Goal: Task Accomplishment & Management: Manage account settings

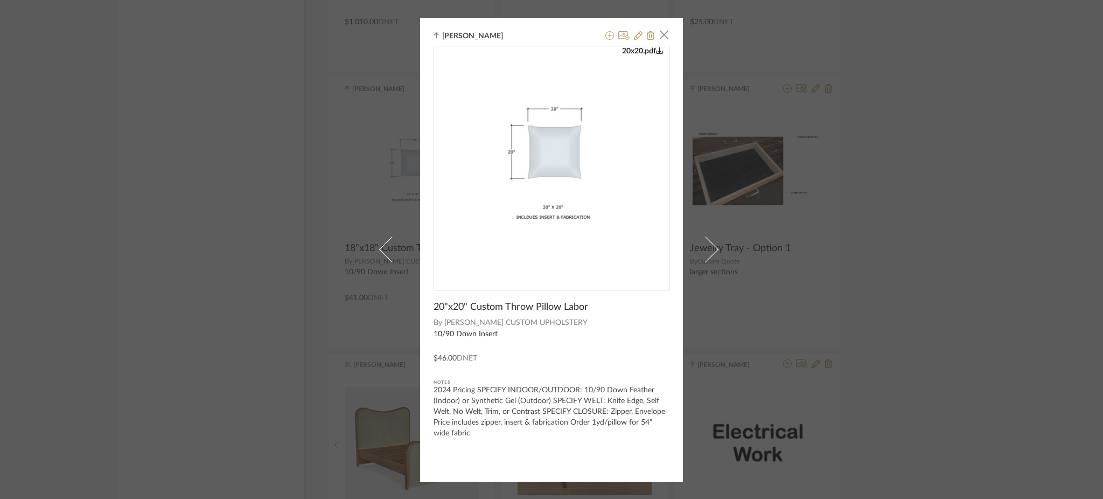
click at [915, 152] on div "Stephanie Youngren × 20x20.pdf 20"x20" Custom Throw Pillow Labor By ALEXANDER C…" at bounding box center [551, 249] width 1103 height 499
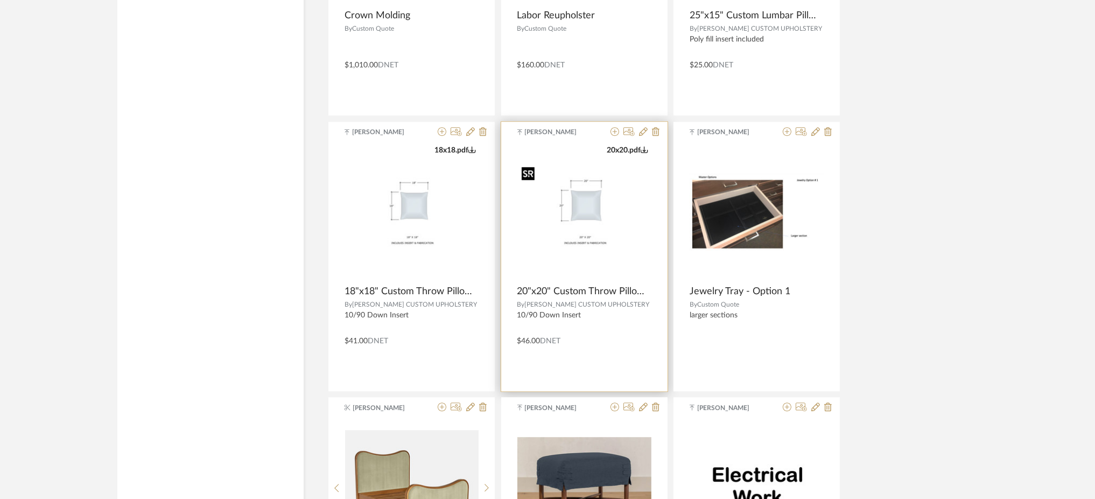
scroll to position [5896, 0]
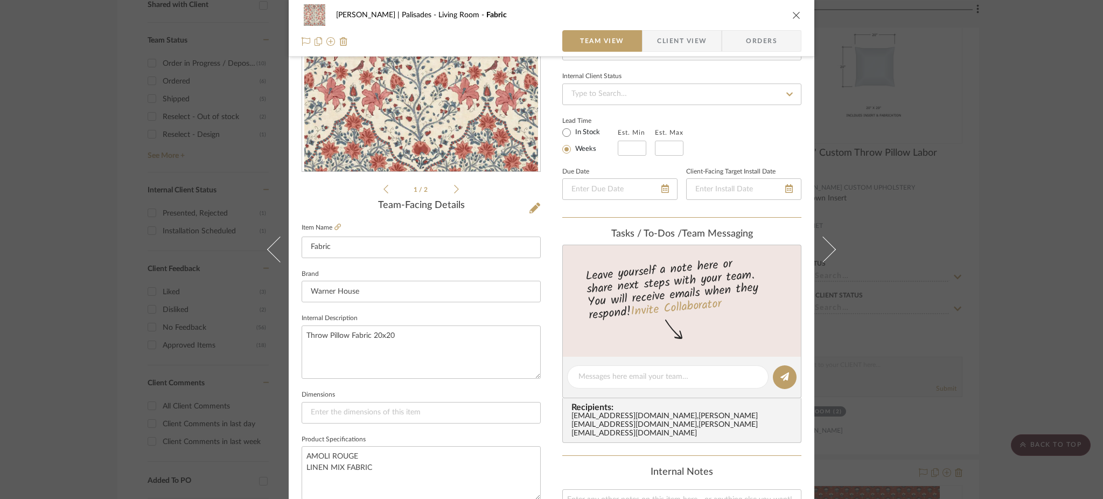
scroll to position [135, 0]
click at [636, 376] on textarea at bounding box center [667, 378] width 179 height 11
click at [620, 375] on textarea "I'm waiting on a trade account" at bounding box center [667, 378] width 179 height 11
click at [717, 375] on textarea "I'm waiting on a trade account" at bounding box center [667, 378] width 179 height 11
type textarea "I'm waiting on a trade account application to"
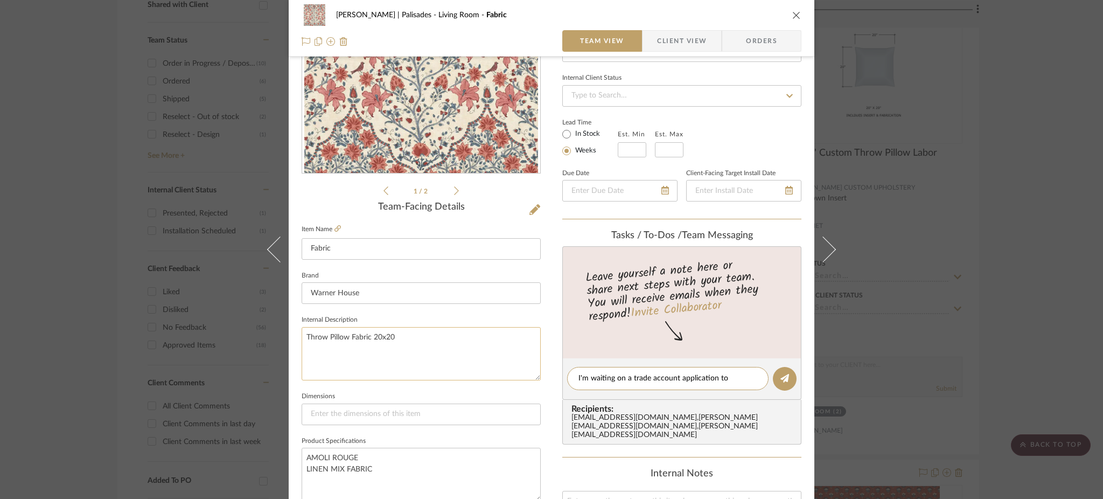
drag, startPoint x: 726, startPoint y: 372, endPoint x: 519, endPoint y: 365, distance: 207.9
click at [519, 365] on div "Johnsen | Palisades Living Room Fabric Team View Client View Orders 1 / 2 Team-…" at bounding box center [552, 370] width 526 height 995
click at [496, 356] on textarea "Throw Pillow Fabric 20x20" at bounding box center [421, 353] width 239 height 53
click at [926, 203] on div "Johnsen | Palisades Living Room Fabric Team View Client View Orders 1 / 2 Team-…" at bounding box center [551, 249] width 1103 height 499
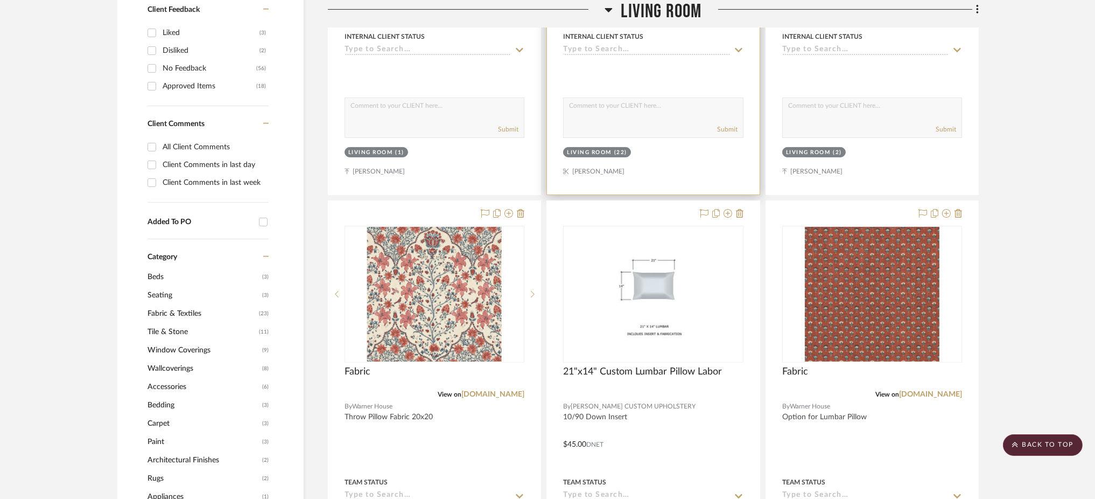
scroll to position [702, 0]
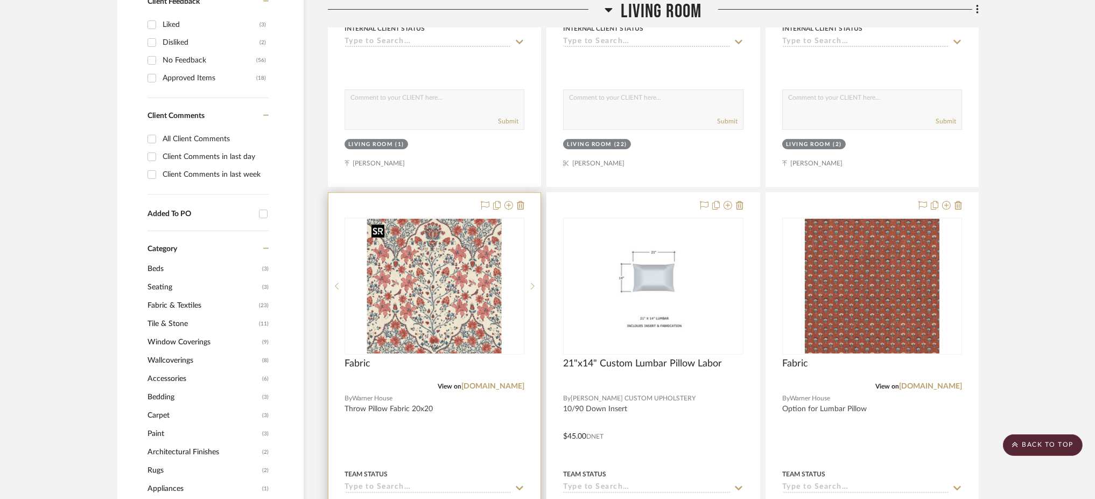
click at [416, 276] on img "0" at bounding box center [434, 286] width 135 height 135
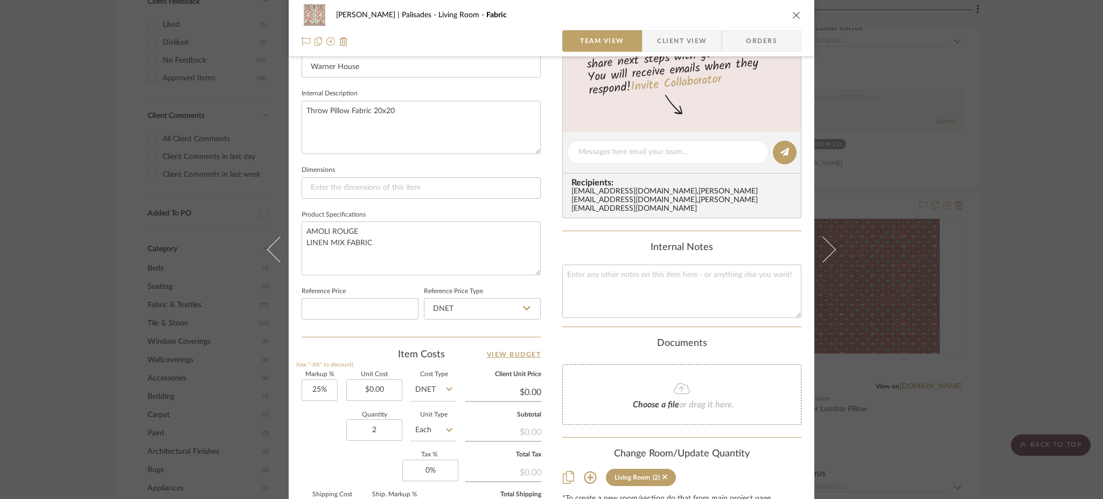
scroll to position [363, 0]
click at [599, 149] on textarea at bounding box center [667, 149] width 179 height 11
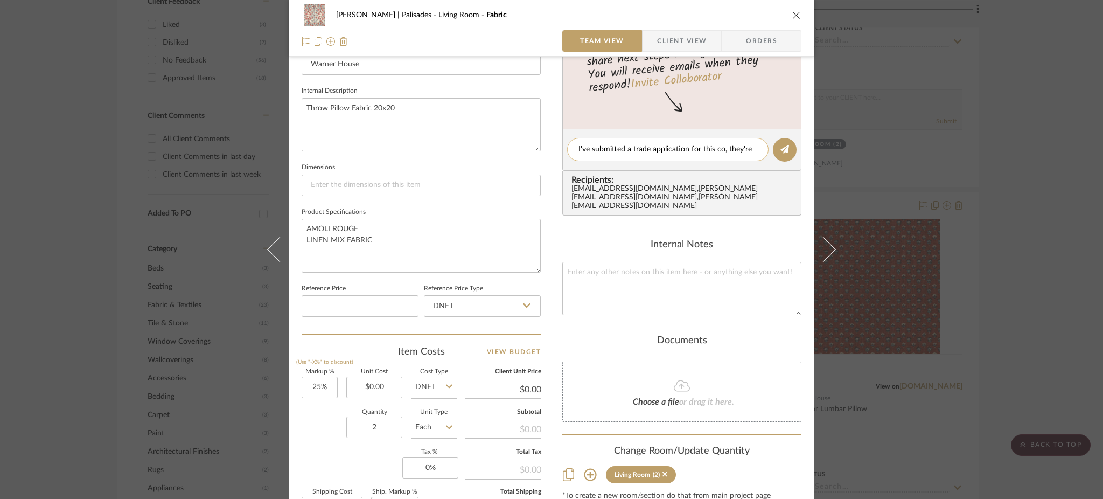
scroll to position [0, 0]
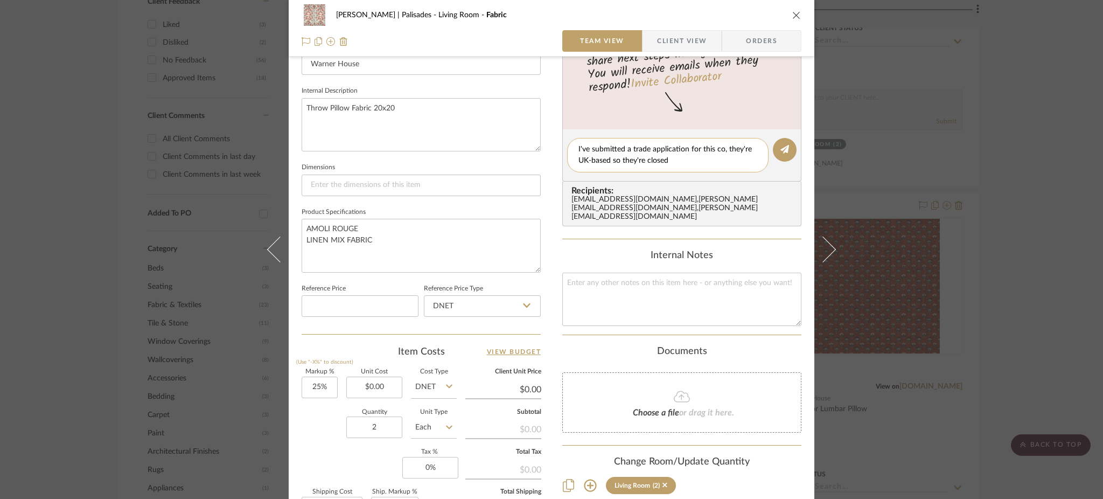
click at [659, 155] on textarea "I've submitted a trade application for this co, they're UK-based so they're clo…" at bounding box center [667, 155] width 179 height 23
drag, startPoint x: 673, startPoint y: 155, endPoint x: 622, endPoint y: 158, distance: 51.3
click at [622, 158] on textarea "I've submitted a trade application for this co, they're UK-based so they're clo…" at bounding box center [667, 155] width 179 height 23
click at [625, 156] on textarea "I've submitted a trade application for this co, they're UK-based so they're clo…" at bounding box center [667, 155] width 179 height 23
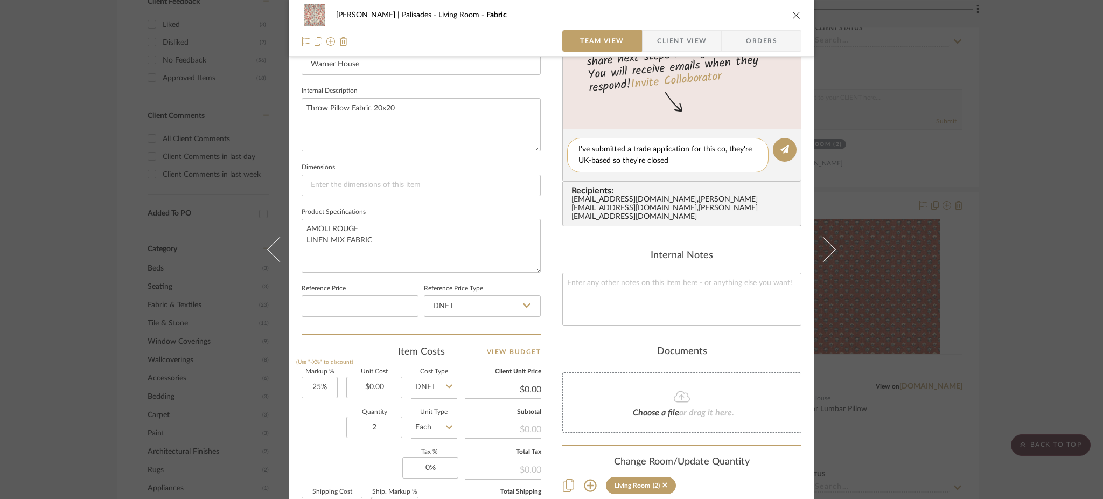
click at [625, 156] on textarea "I've submitted a trade application for this co, they're UK-based so they're clo…" at bounding box center [667, 155] width 179 height 23
drag, startPoint x: 698, startPoint y: 160, endPoint x: 710, endPoint y: 156, distance: 12.4
click at [710, 156] on textarea "I've submitted a trade application for this co, they're UK-based so their offic…" at bounding box center [667, 155] width 179 height 23
click at [696, 159] on textarea "I've submitted a trade application for this co, they're UK-based so their offic…" at bounding box center [667, 155] width 179 height 23
drag, startPoint x: 698, startPoint y: 160, endPoint x: 629, endPoint y: 162, distance: 68.9
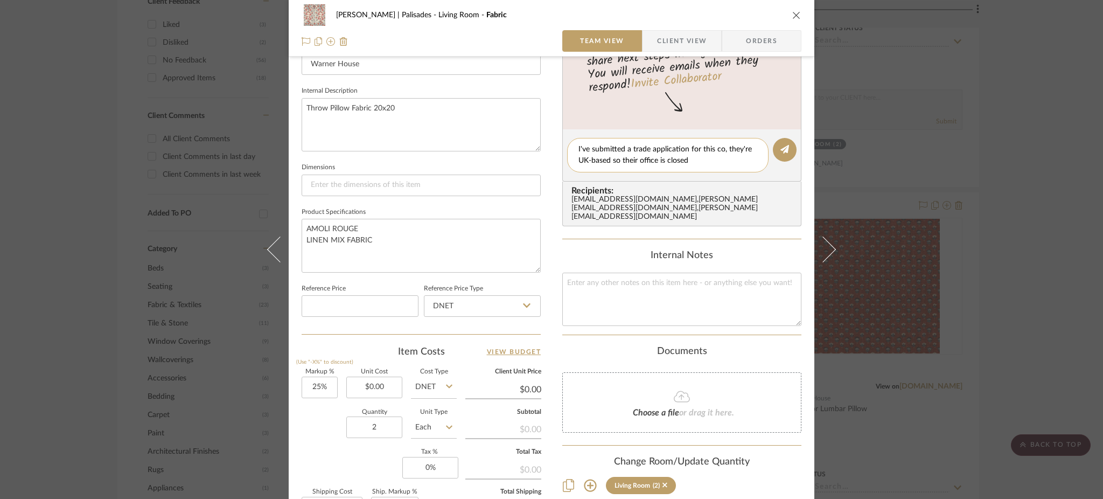
click at [629, 162] on textarea "I've submitted a trade application for this co, they're UK-based so their offic…" at bounding box center [667, 155] width 179 height 23
click at [704, 155] on textarea "I've submitted a trade application for this co, they're UK-based so their offic…" at bounding box center [667, 155] width 179 height 23
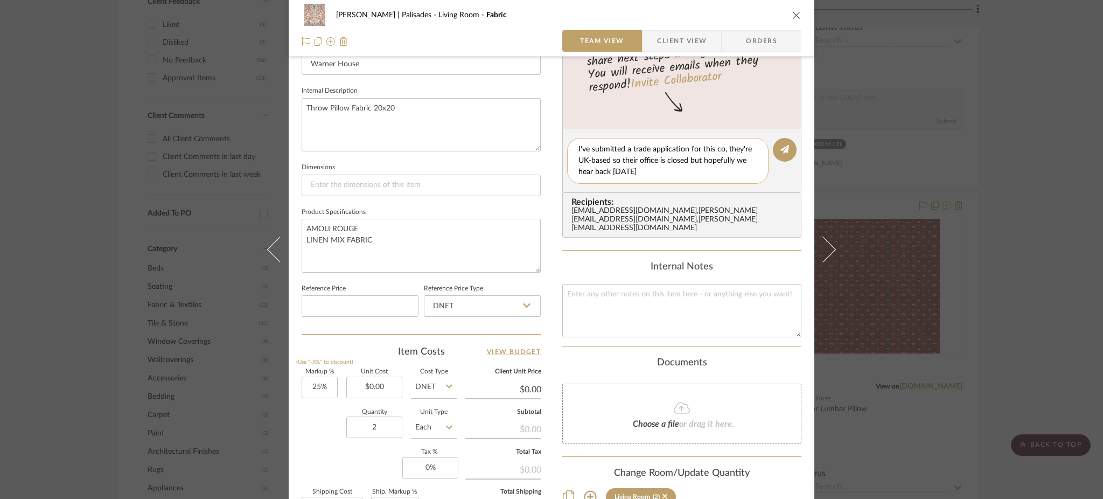
click at [610, 170] on textarea "I've submitted a trade application for this co, they're UK-based so their offic…" at bounding box center [667, 161] width 179 height 34
click at [688, 170] on textarea "I've submitted a trade application for this co, they're UK-based so their offic…" at bounding box center [667, 161] width 179 height 34
click at [610, 168] on textarea "I've submitted a trade application for this co, they're UK-based so their offic…" at bounding box center [667, 161] width 179 height 34
click at [694, 170] on textarea "I've submitted a trade application for this co, they're UK-based so their offic…" at bounding box center [667, 161] width 179 height 34
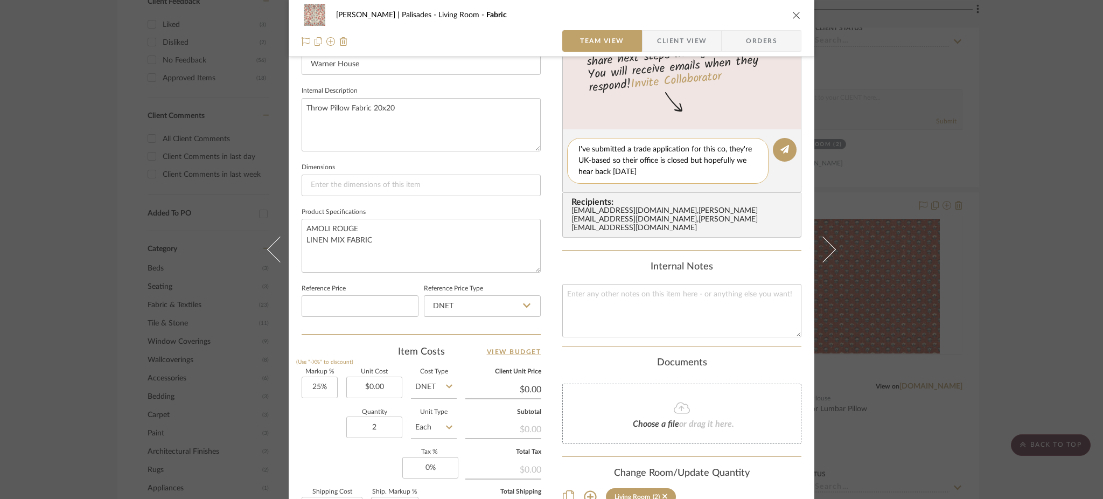
drag, startPoint x: 712, startPoint y: 167, endPoint x: 736, endPoint y: 158, distance: 25.6
click at [736, 158] on textarea "I've submitted a trade application for this co, they're UK-based so their offic…" at bounding box center [667, 161] width 179 height 34
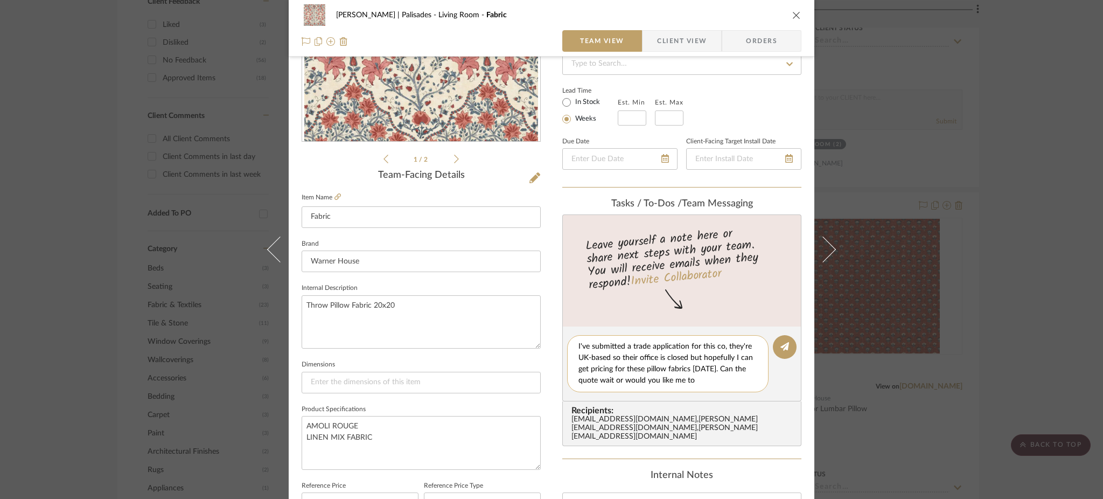
drag, startPoint x: 731, startPoint y: 375, endPoint x: 720, endPoint y: 367, distance: 14.2
click at [720, 367] on textarea "I've submitted a trade application for this co, they're UK-based so their offic…" at bounding box center [667, 363] width 179 height 45
click at [720, 368] on textarea "I've submitted a trade application for this co, they're UK-based so their offic…" at bounding box center [667, 363] width 179 height 45
click at [734, 366] on textarea "I've submitted a trade application for this co, they're UK-based so their offic…" at bounding box center [667, 363] width 179 height 45
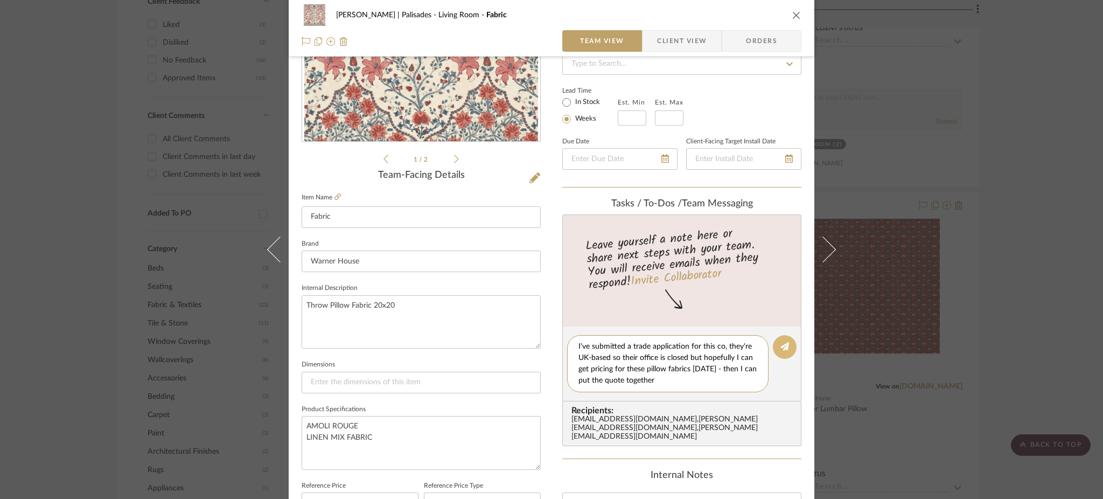
type textarea "I've submitted a trade application for this co, they're UK-based so their offic…"
click at [785, 346] on button at bounding box center [785, 347] width 24 height 24
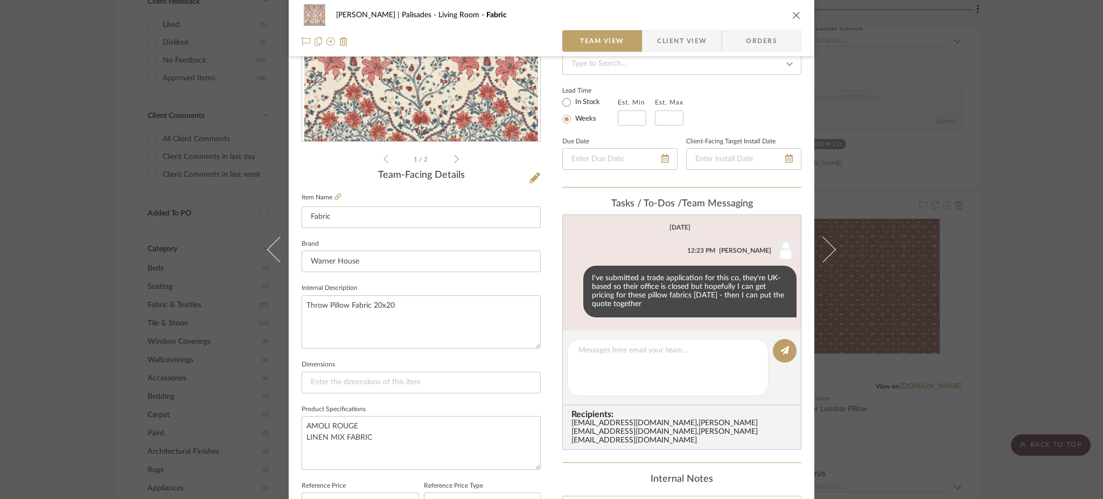
click at [70, 171] on div "Johnsen | Palisades Living Room Fabric Team View Client View Orders 1 / 2 Team-…" at bounding box center [551, 249] width 1103 height 499
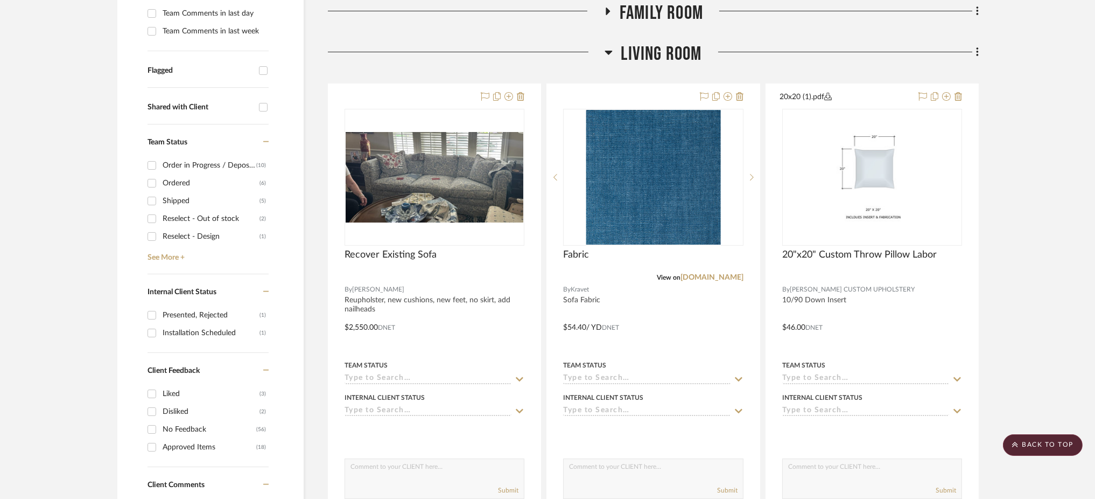
scroll to position [329, 0]
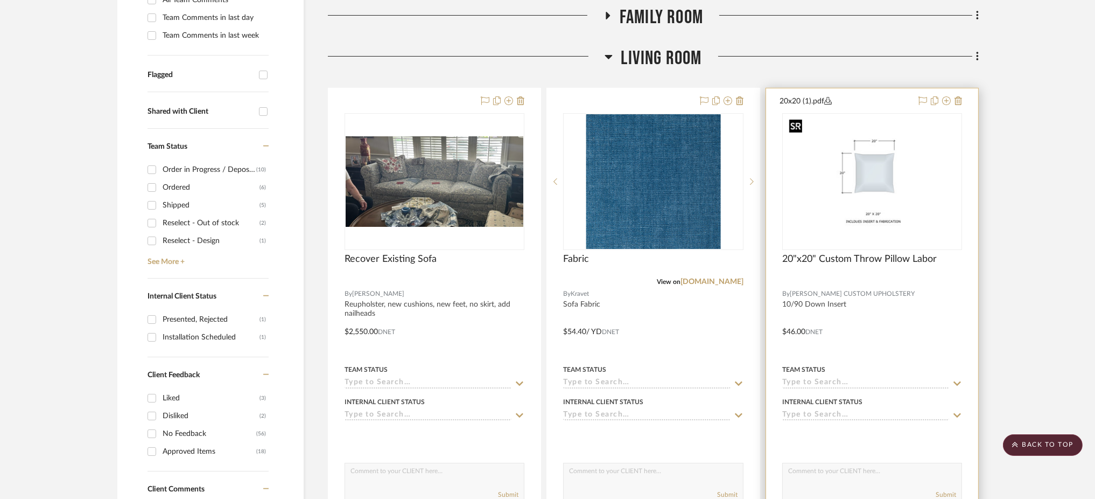
click at [874, 194] on img "0" at bounding box center [872, 181] width 174 height 135
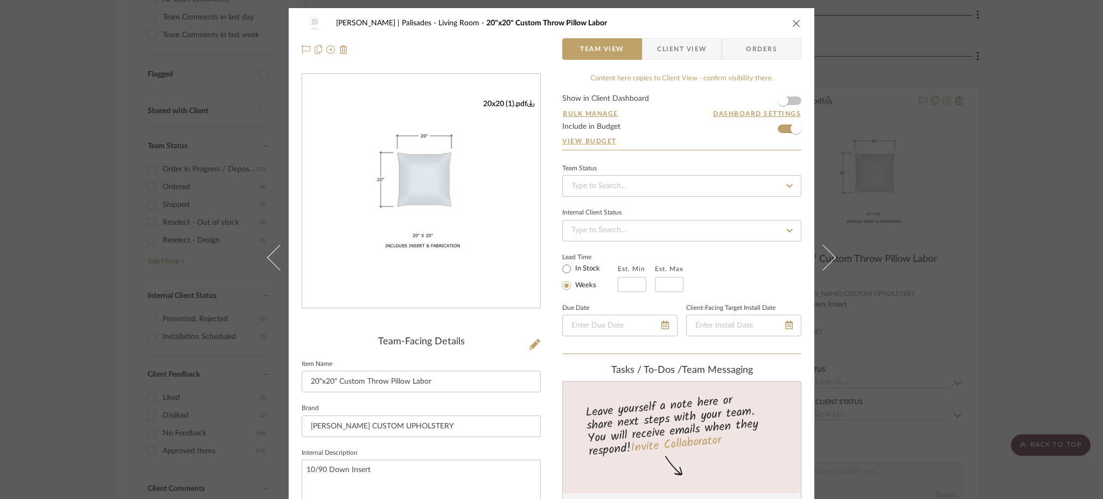
scroll to position [106, 0]
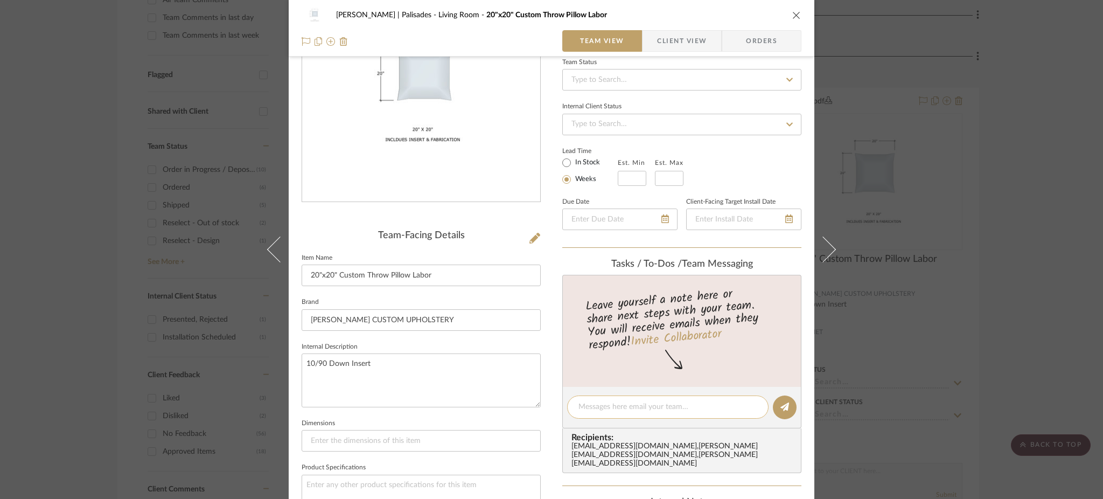
click at [638, 401] on textarea at bounding box center [667, 406] width 179 height 11
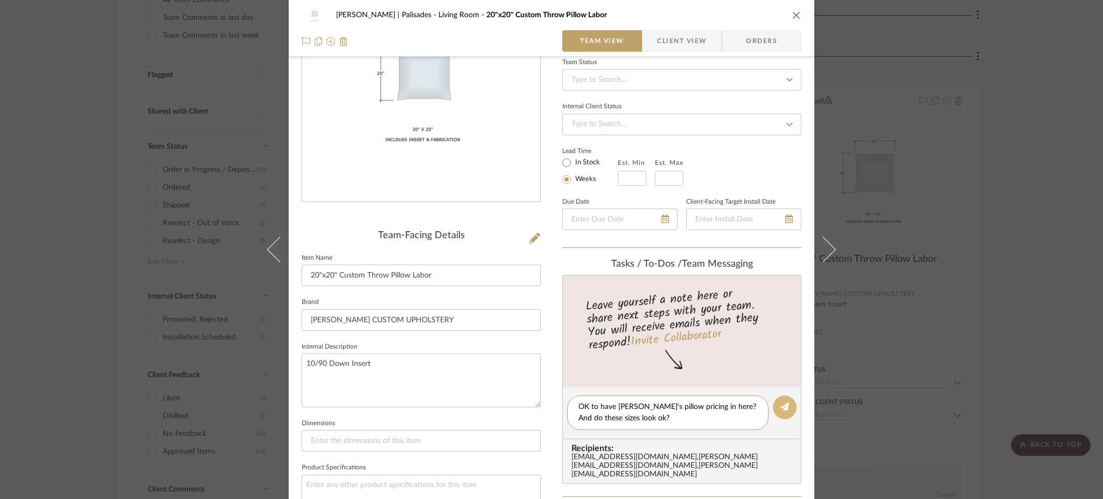
type textarea "OK to have Silvina's pillow pricing in here? And do these sizes look ok?"
click at [780, 408] on fa-icon at bounding box center [784, 407] width 9 height 9
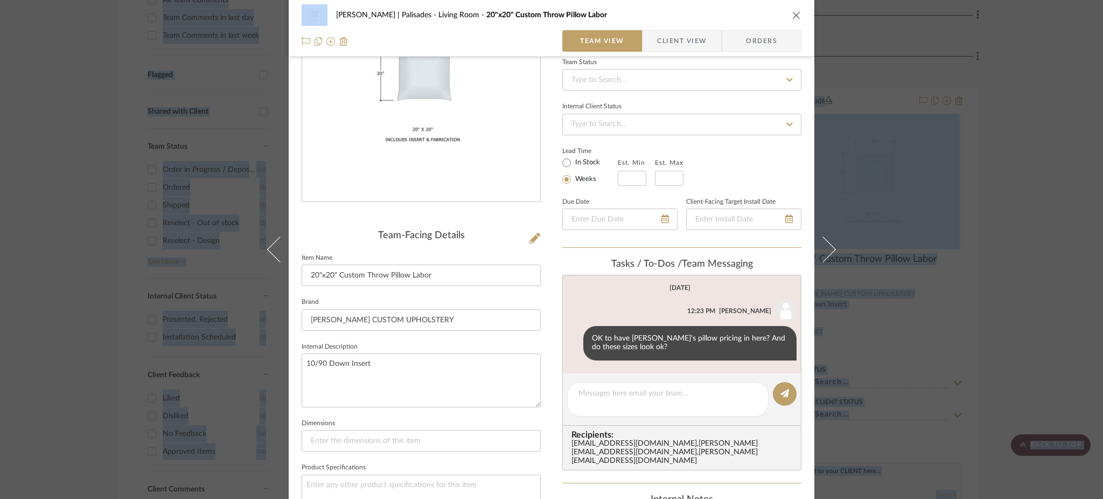
drag, startPoint x: 109, startPoint y: 134, endPoint x: 73, endPoint y: -74, distance: 211.0
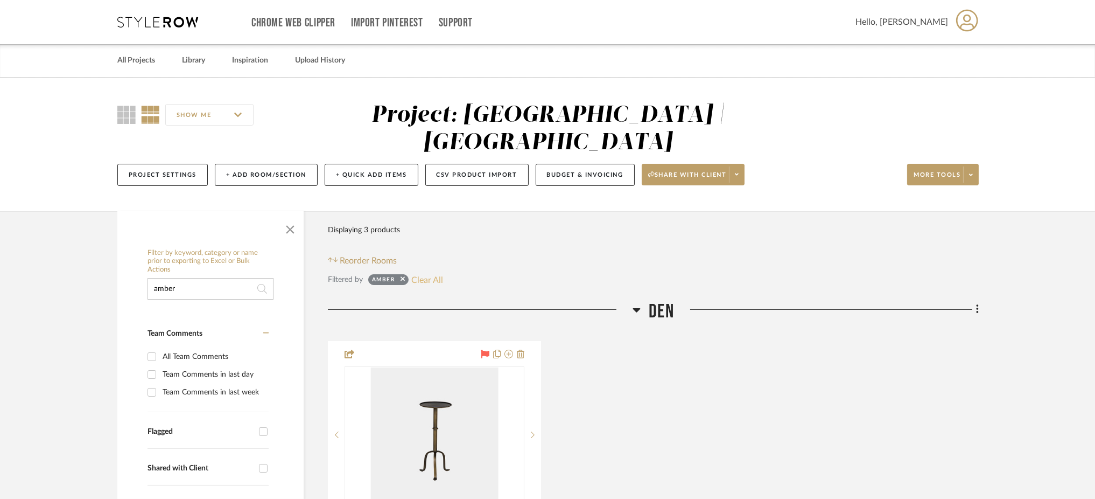
click at [435, 272] on button "Clear All" at bounding box center [427, 279] width 32 height 14
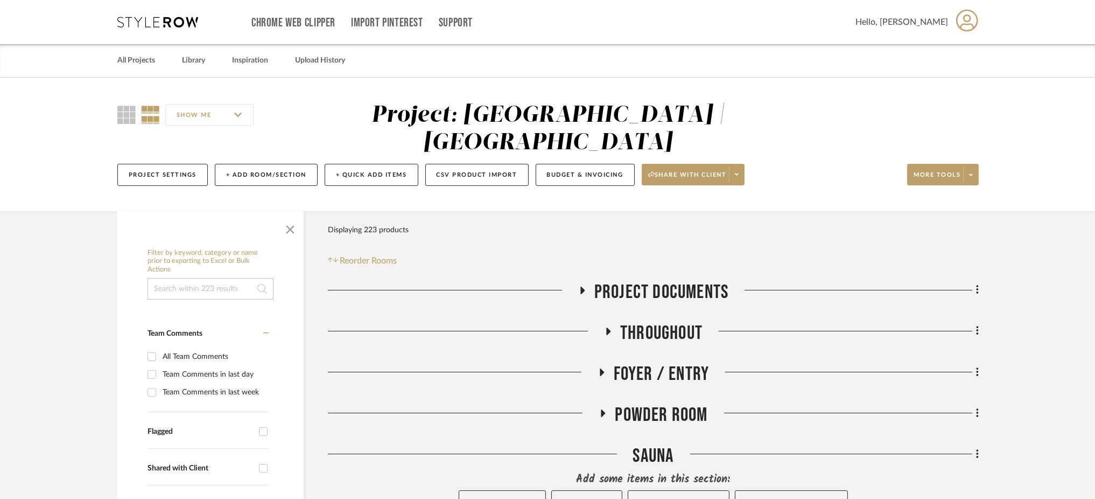
scroll to position [40, 0]
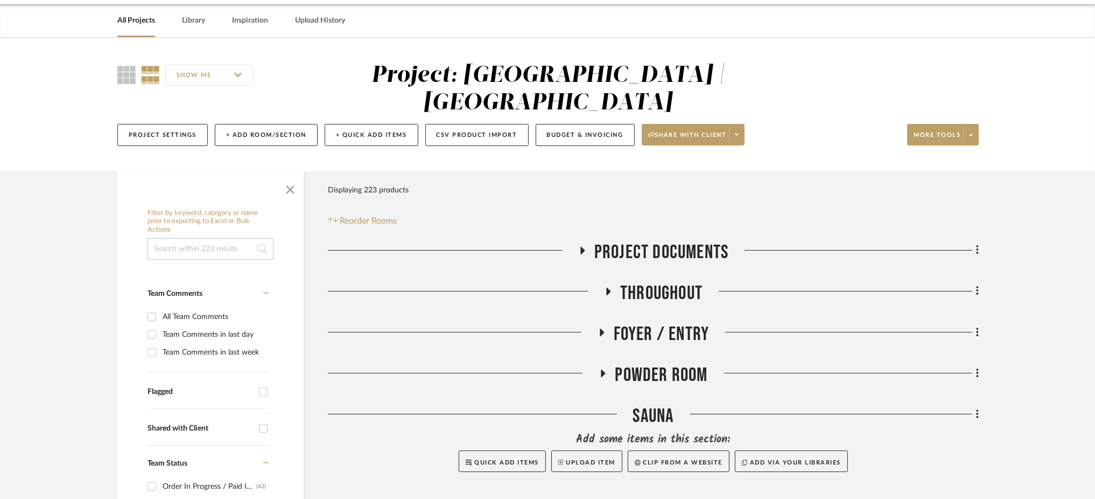
click at [199, 238] on input at bounding box center [211, 249] width 126 height 22
type input "pottery barn"
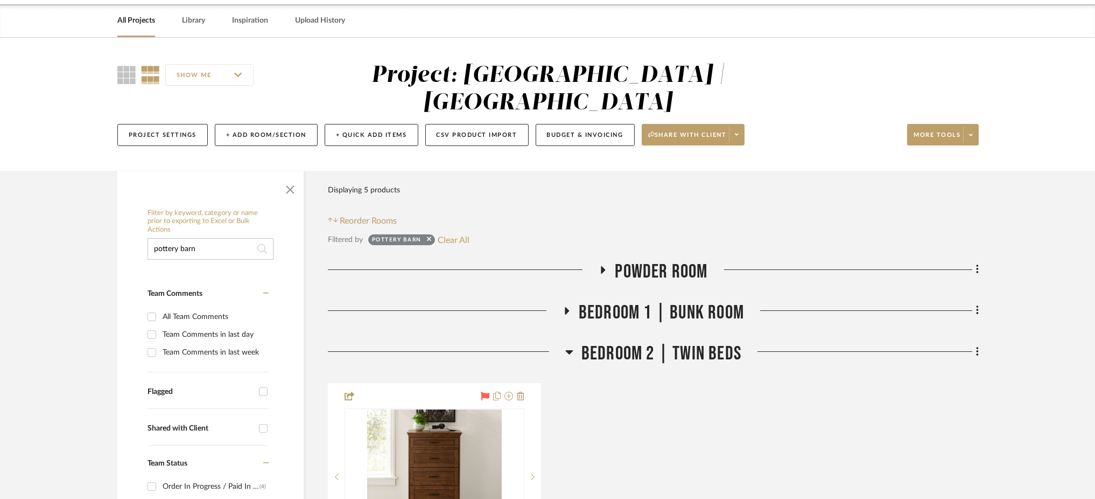
scroll to position [86, 0]
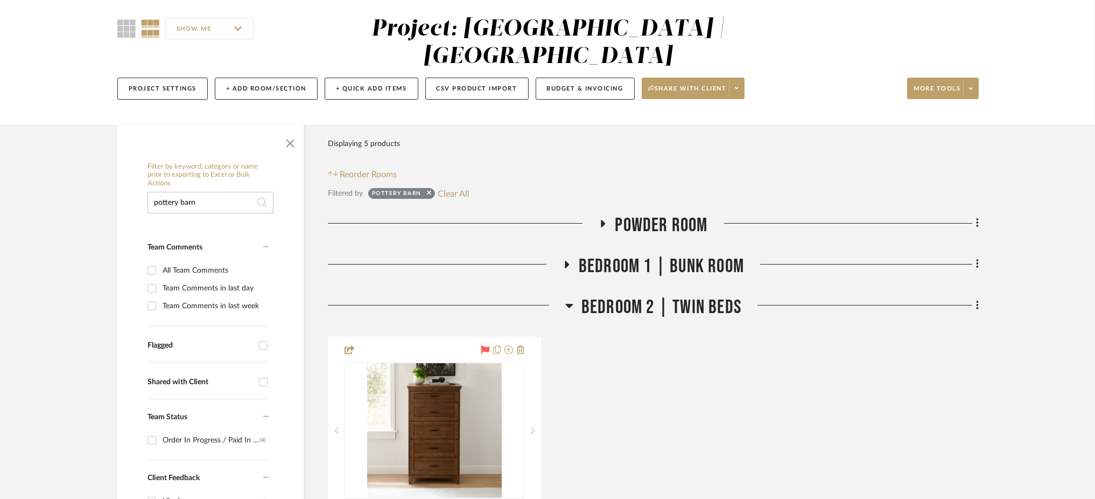
click at [567, 261] on icon at bounding box center [567, 265] width 4 height 8
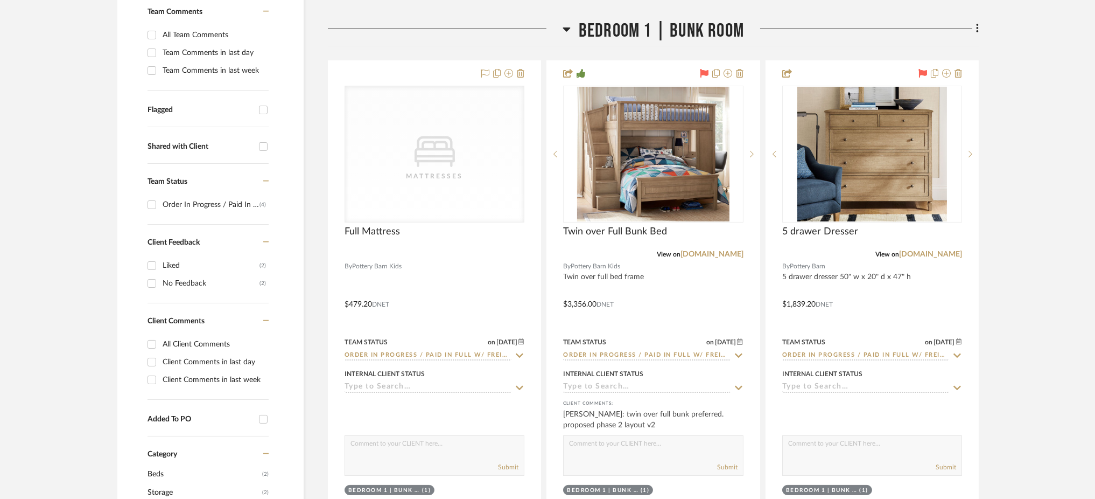
scroll to position [343, 0]
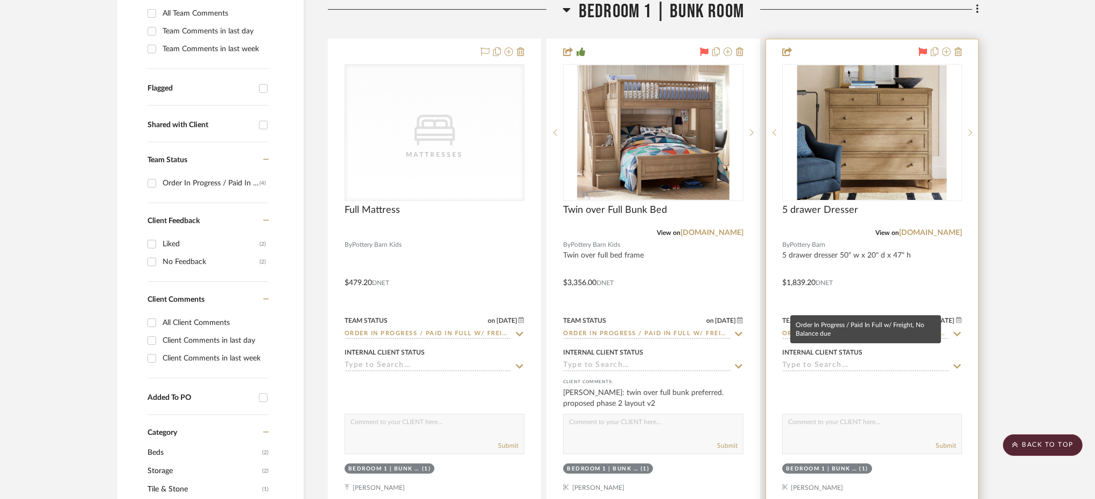
click at [851, 329] on input "Order In Progress / Paid In Full w/ Freight, No Balance due" at bounding box center [865, 334] width 167 height 10
type input "d"
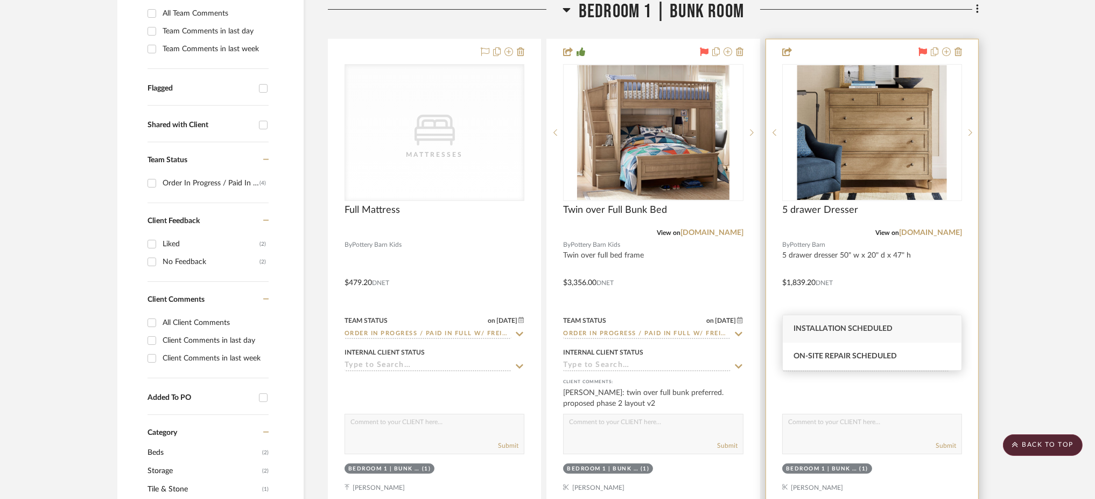
type input "s"
type input "d"
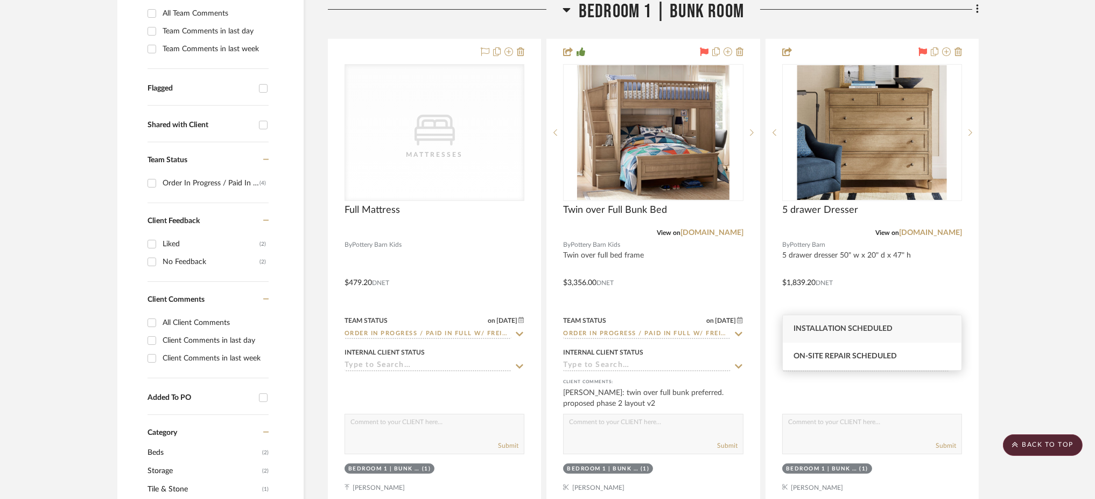
type input "sched"
click at [857, 326] on span "Installation Scheduled" at bounding box center [843, 329] width 99 height 8
type input "[DATE]"
type input "Installation Scheduled"
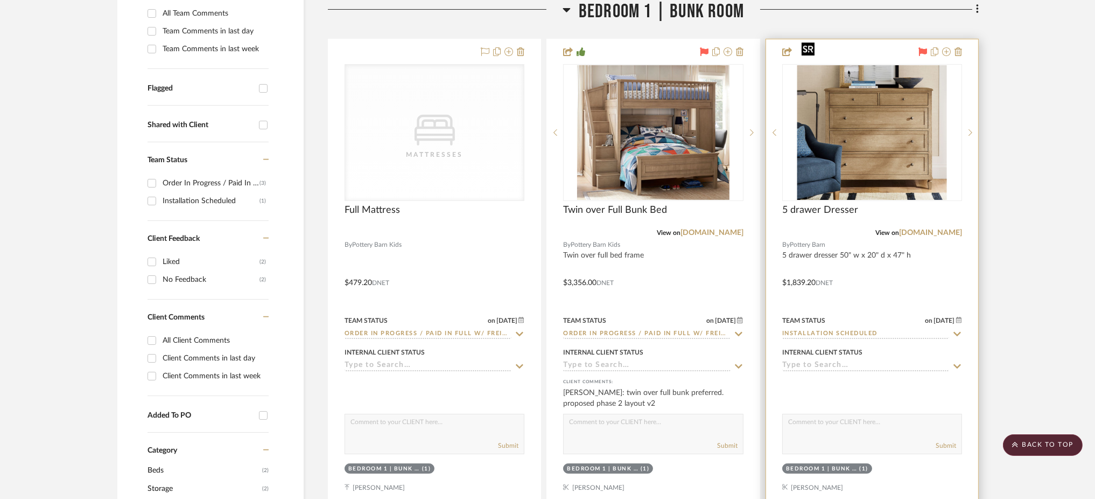
click at [898, 134] on img "0" at bounding box center [872, 132] width 150 height 135
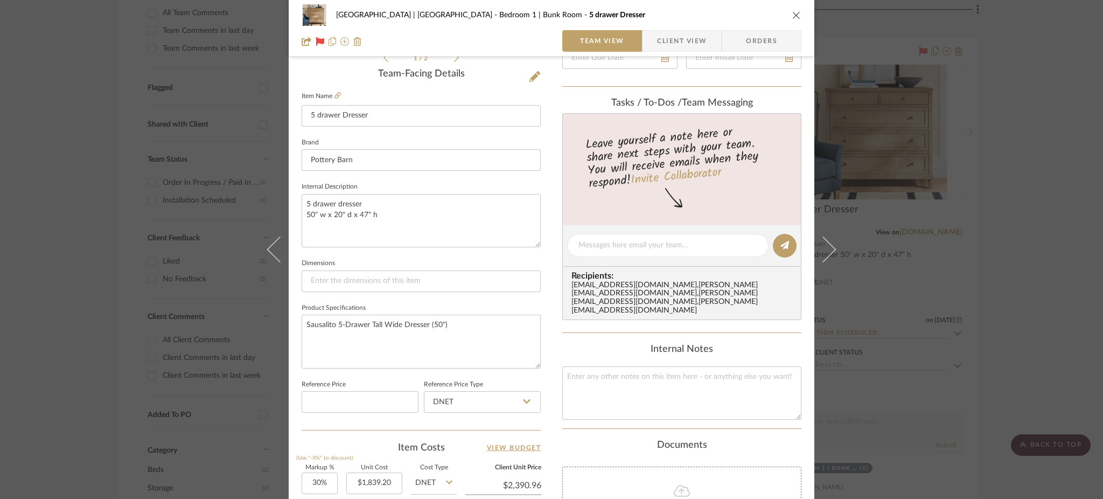
scroll to position [272, 0]
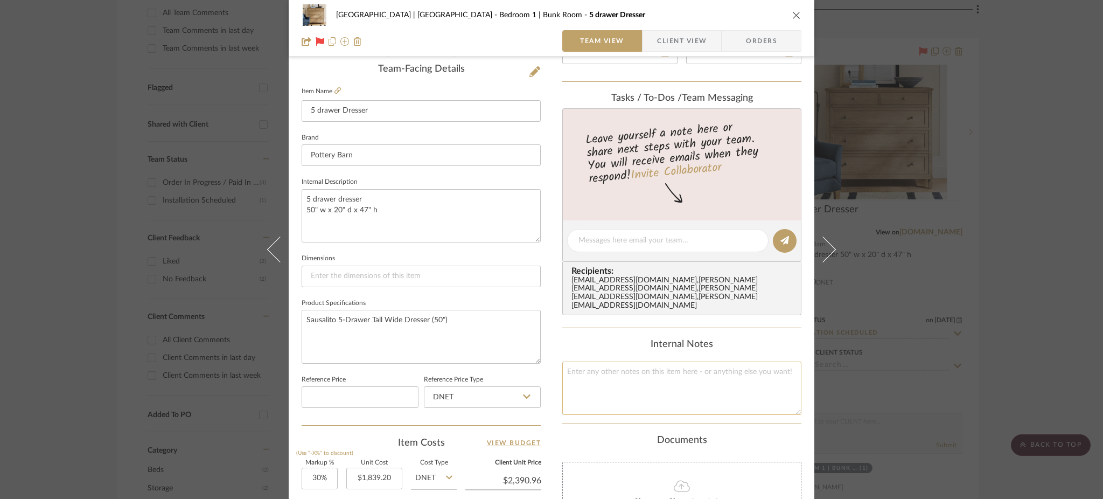
click at [590, 361] on textarea at bounding box center [681, 387] width 239 height 53
type textarea "Scheduled to go to [GEOGRAPHIC_DATA] 10/16. Address has been updated to [GEOGRA…"
click at [510, 334] on textarea "Sausalito 5-Drawer Tall Wide Dresser (50")" at bounding box center [421, 336] width 239 height 53
click at [897, 228] on div "Meadow Mountain | [GEOGRAPHIC_DATA] Bedroom 1 | Bunk Room 5 drawer Dresser Team…" at bounding box center [551, 249] width 1103 height 499
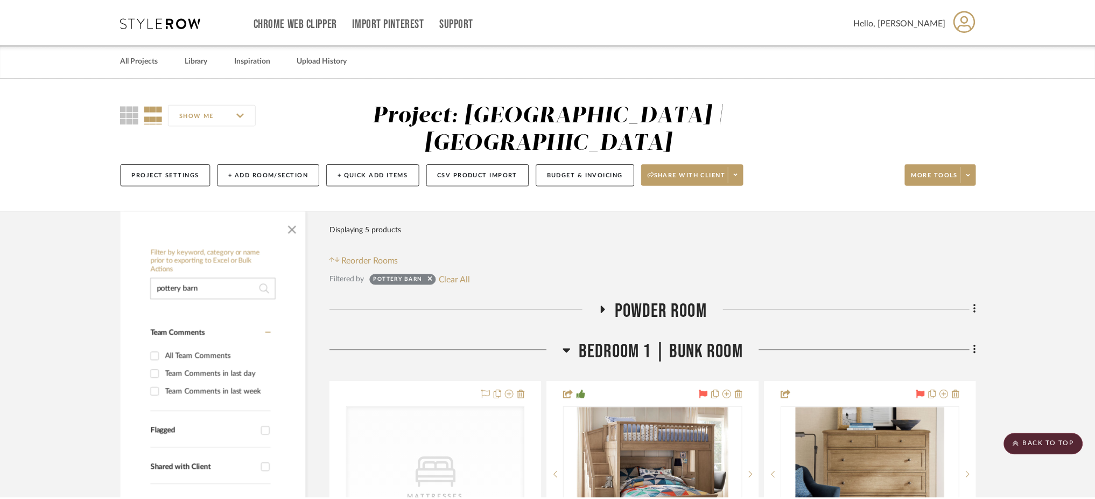
scroll to position [343, 0]
